Goal: Find specific page/section: Find specific page/section

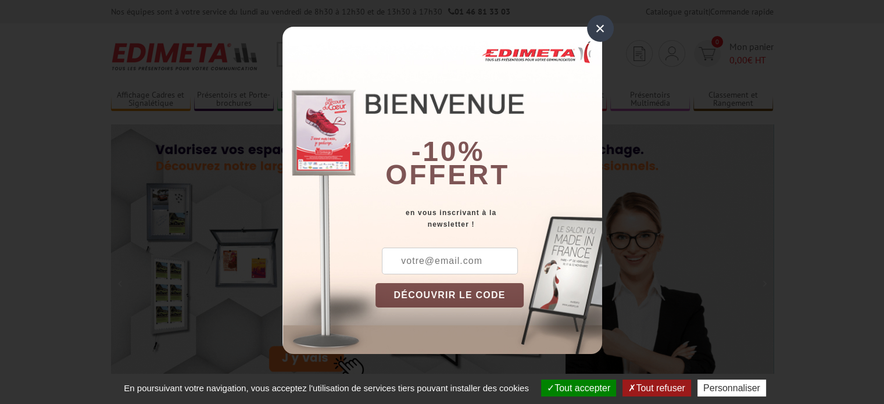
click at [597, 28] on div "×" at bounding box center [600, 28] width 27 height 27
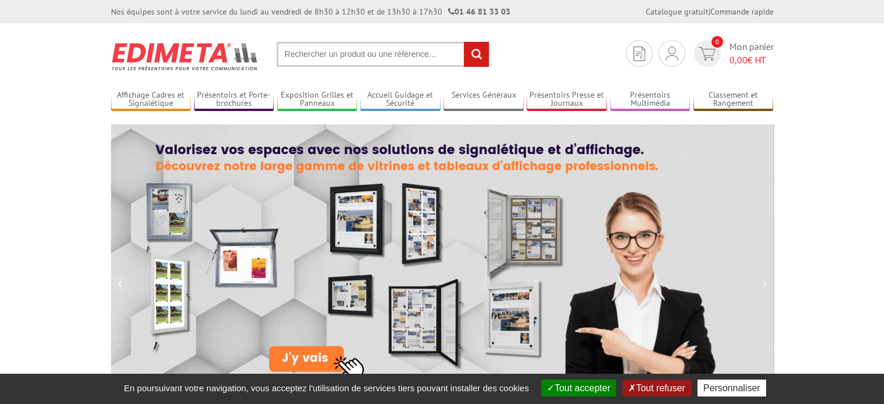
click at [315, 53] on input "text" at bounding box center [383, 54] width 213 height 25
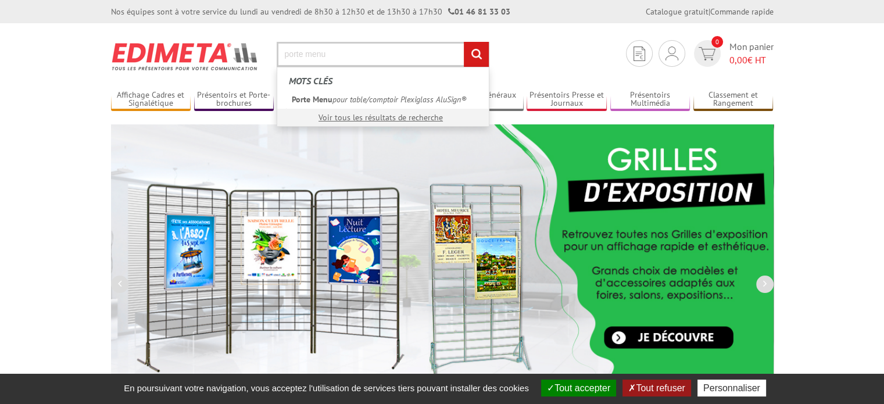
type input "porte menu"
click at [464, 42] on input "rechercher" at bounding box center [476, 54] width 25 height 25
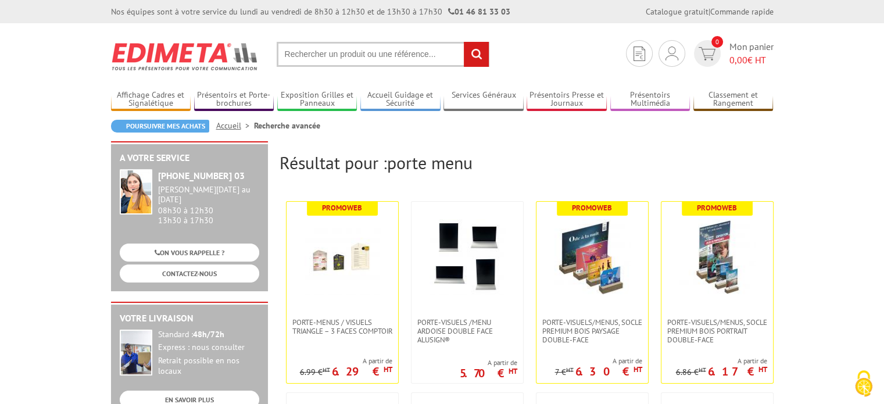
click at [332, 51] on input "text" at bounding box center [383, 54] width 213 height 25
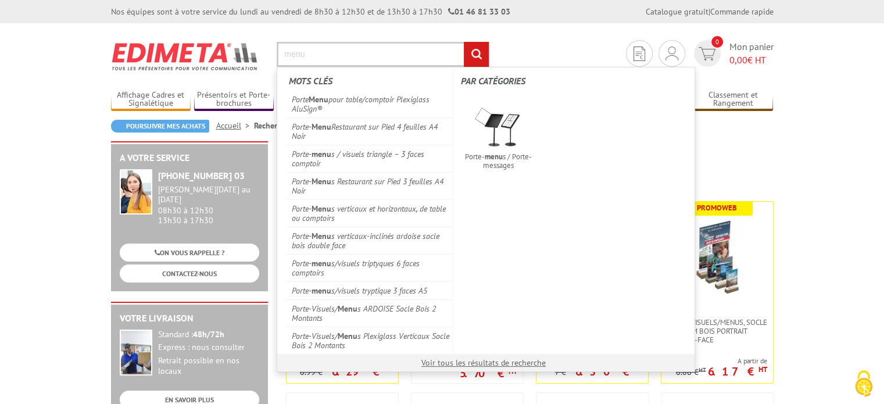
type input "menu"
click at [464, 42] on input "rechercher" at bounding box center [476, 54] width 25 height 25
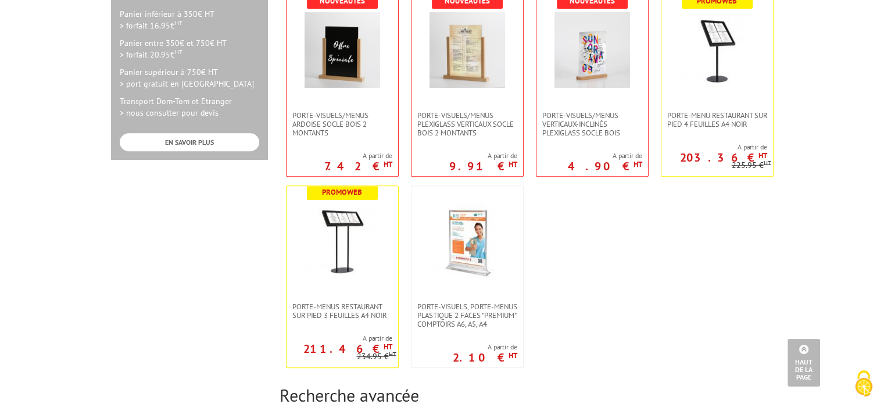
scroll to position [581, 0]
